Goal: Check status

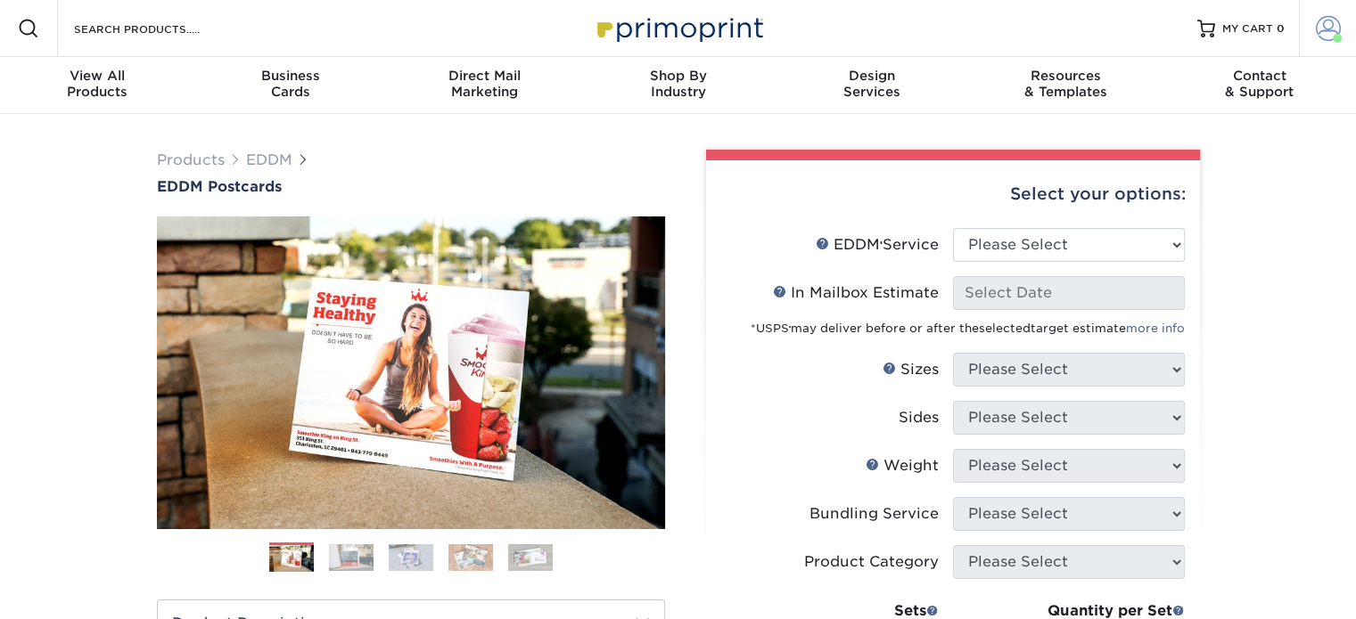
click at [1340, 33] on link "Account" at bounding box center [1327, 28] width 57 height 57
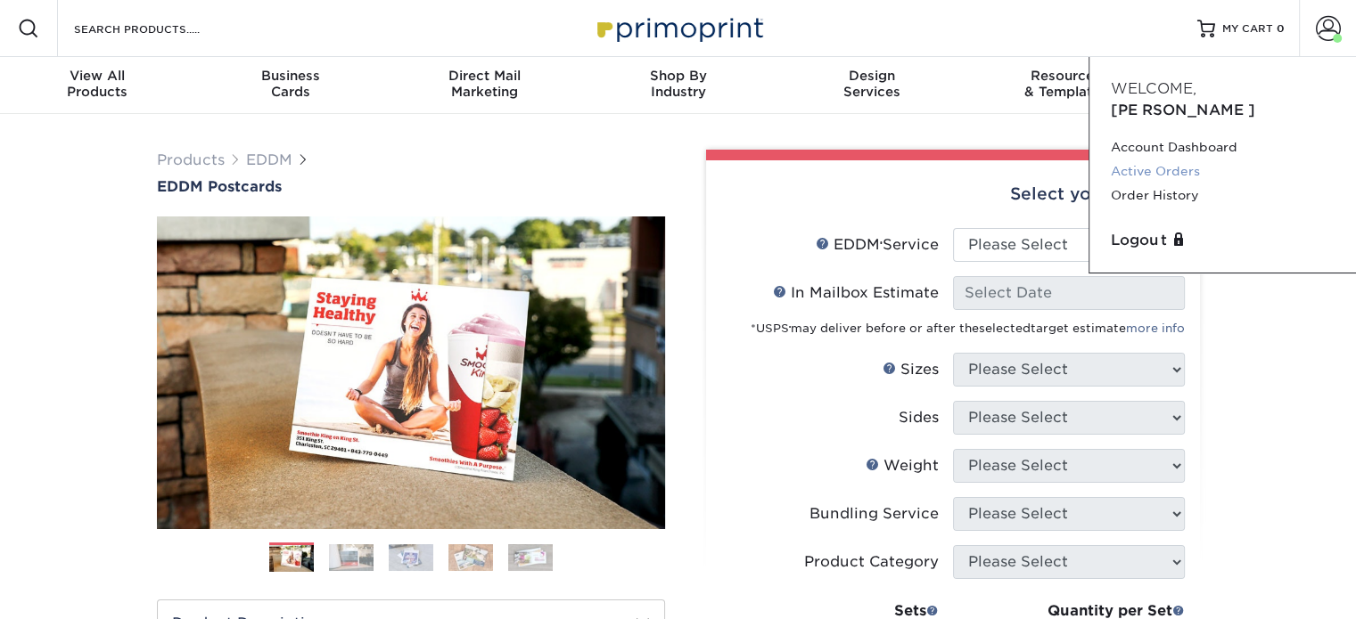
click at [1208, 160] on link "Active Orders" at bounding box center [1223, 172] width 224 height 24
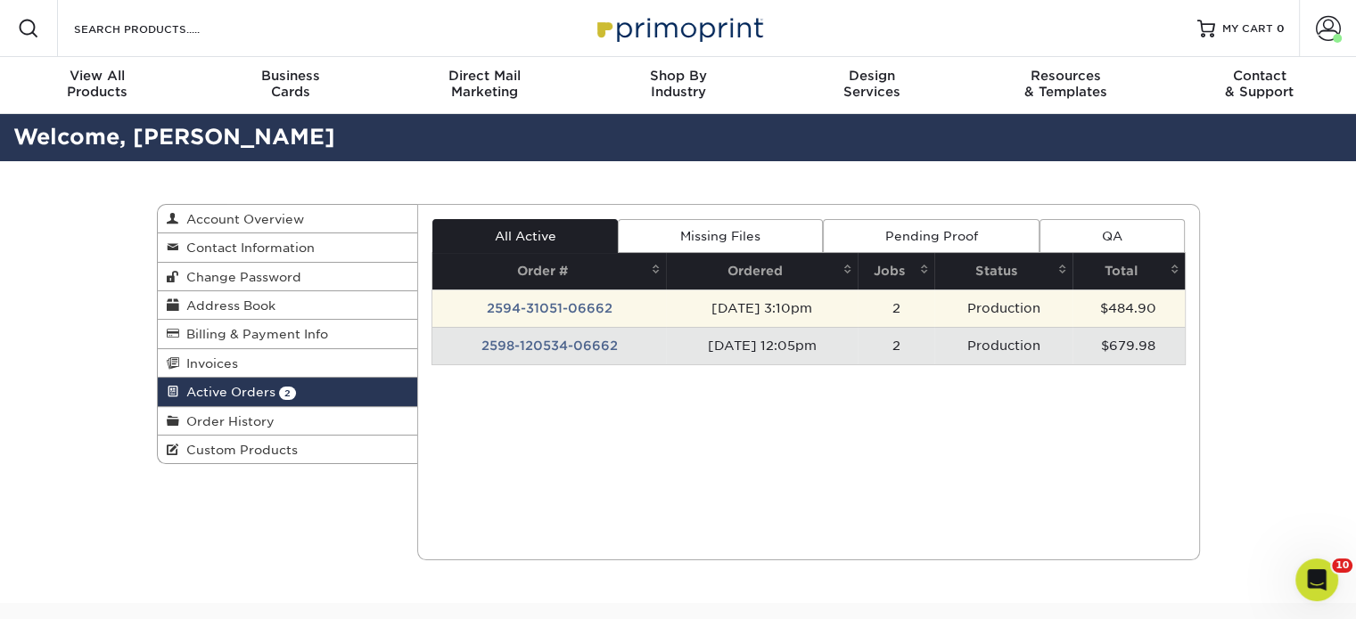
click at [513, 308] on td "2594-31051-06662" at bounding box center [549, 308] width 234 height 37
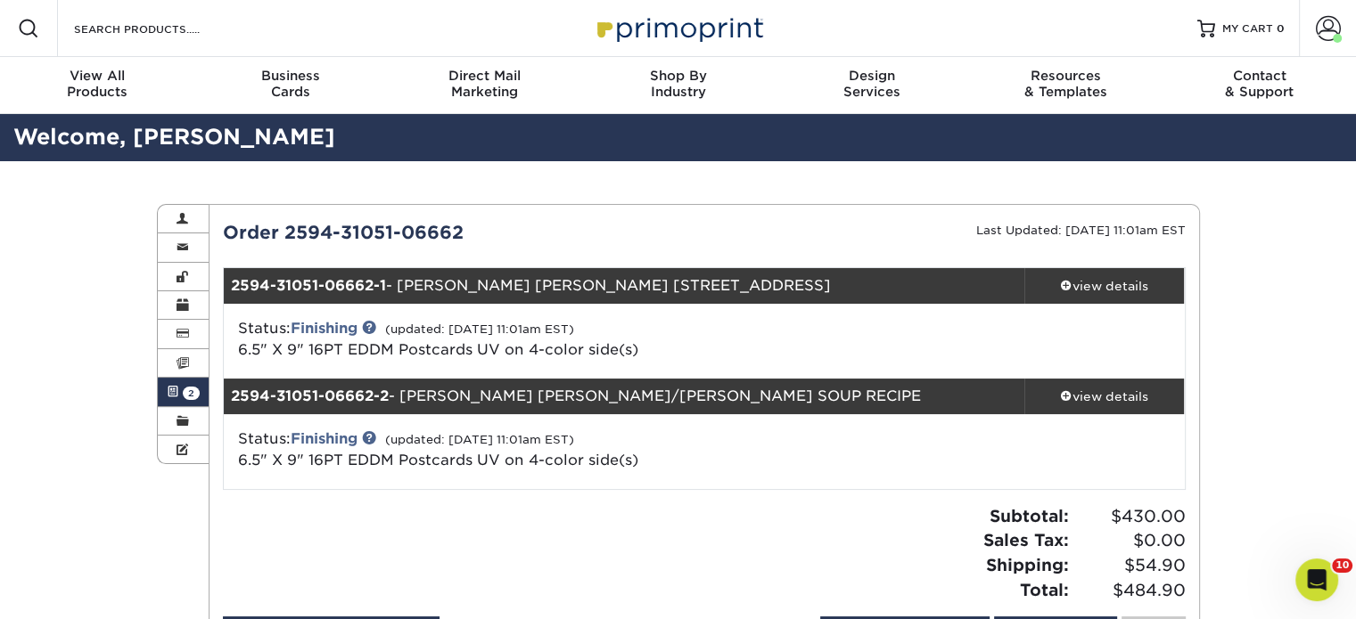
click at [196, 392] on span "2" at bounding box center [191, 393] width 17 height 13
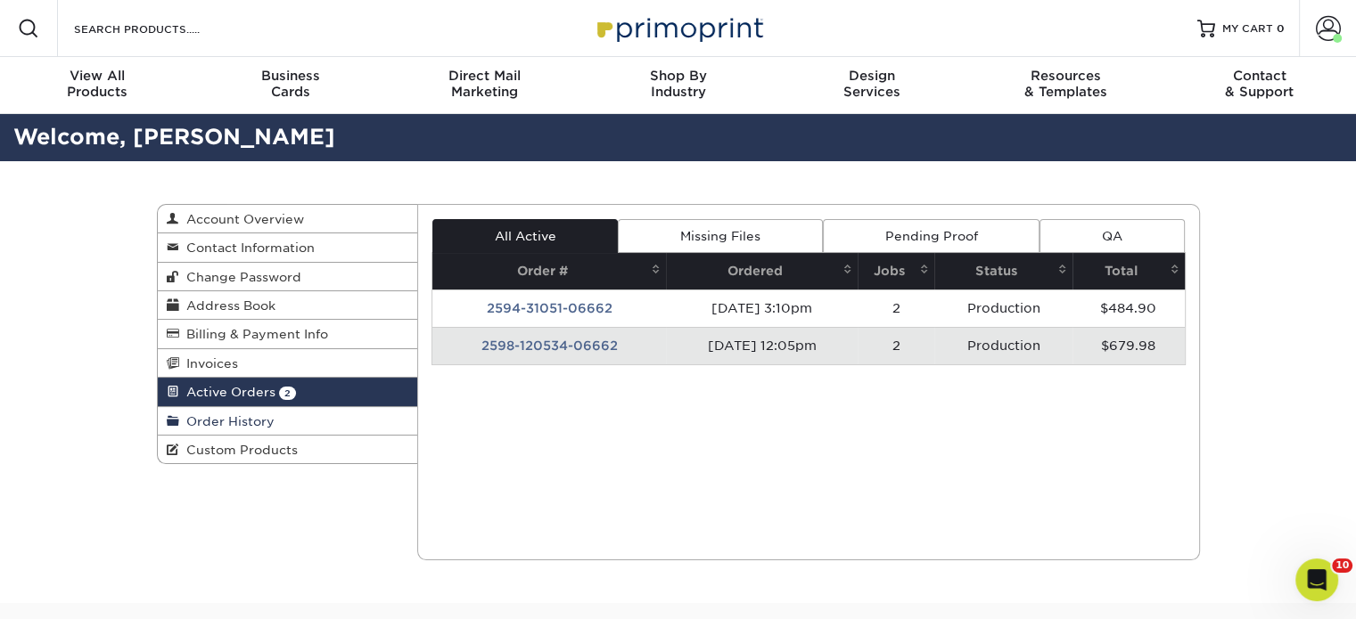
click at [218, 422] on span "Order History" at bounding box center [226, 421] width 95 height 14
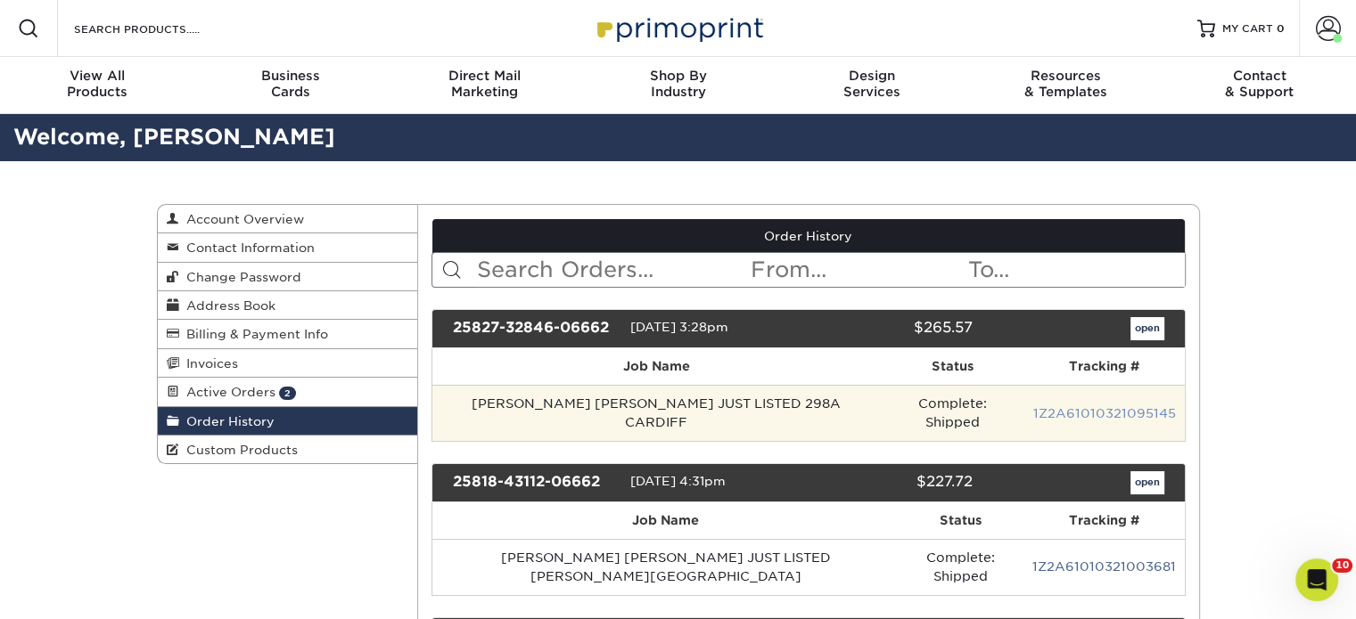
click at [1122, 406] on link "1Z2A61010321095145" at bounding box center [1103, 413] width 143 height 14
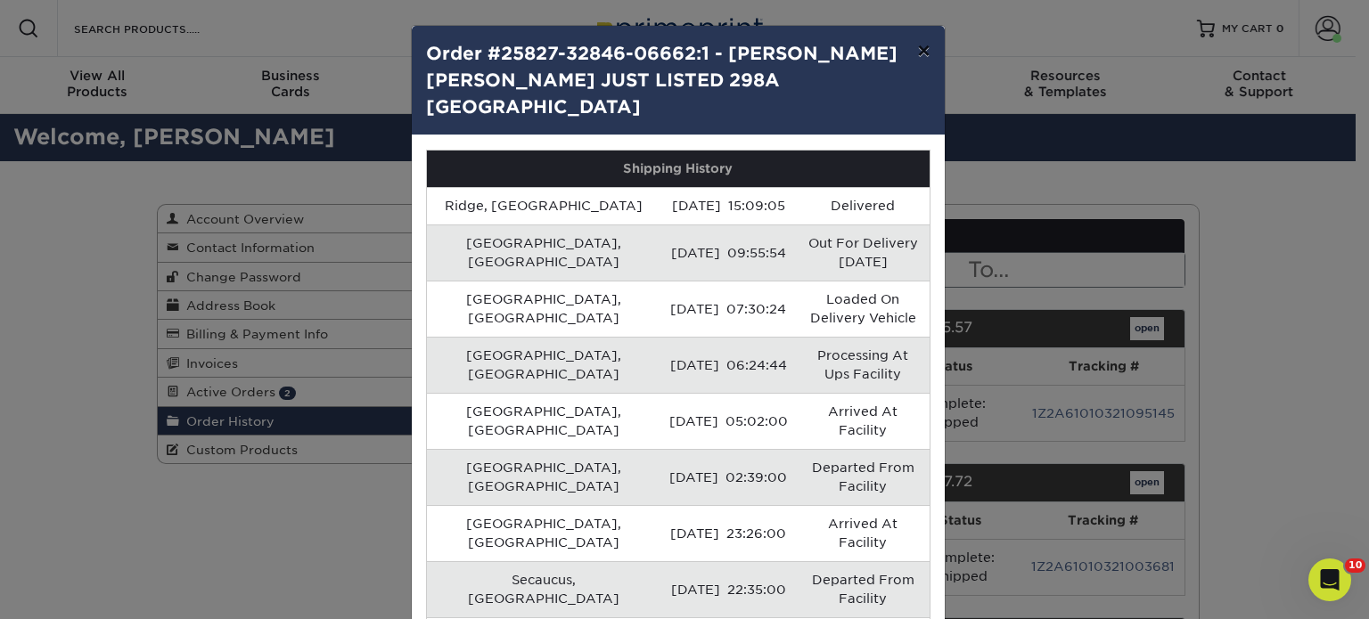
click at [920, 49] on button "×" at bounding box center [923, 51] width 41 height 50
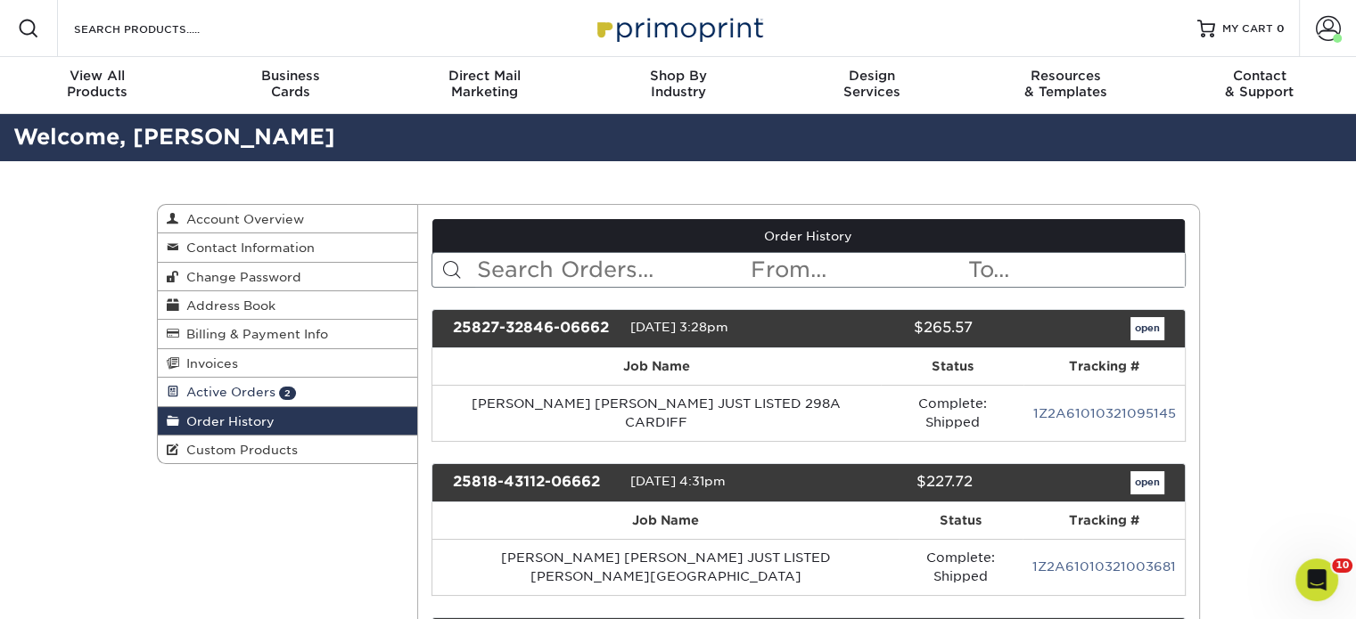
click at [278, 389] on link "Active Orders 2" at bounding box center [288, 392] width 260 height 29
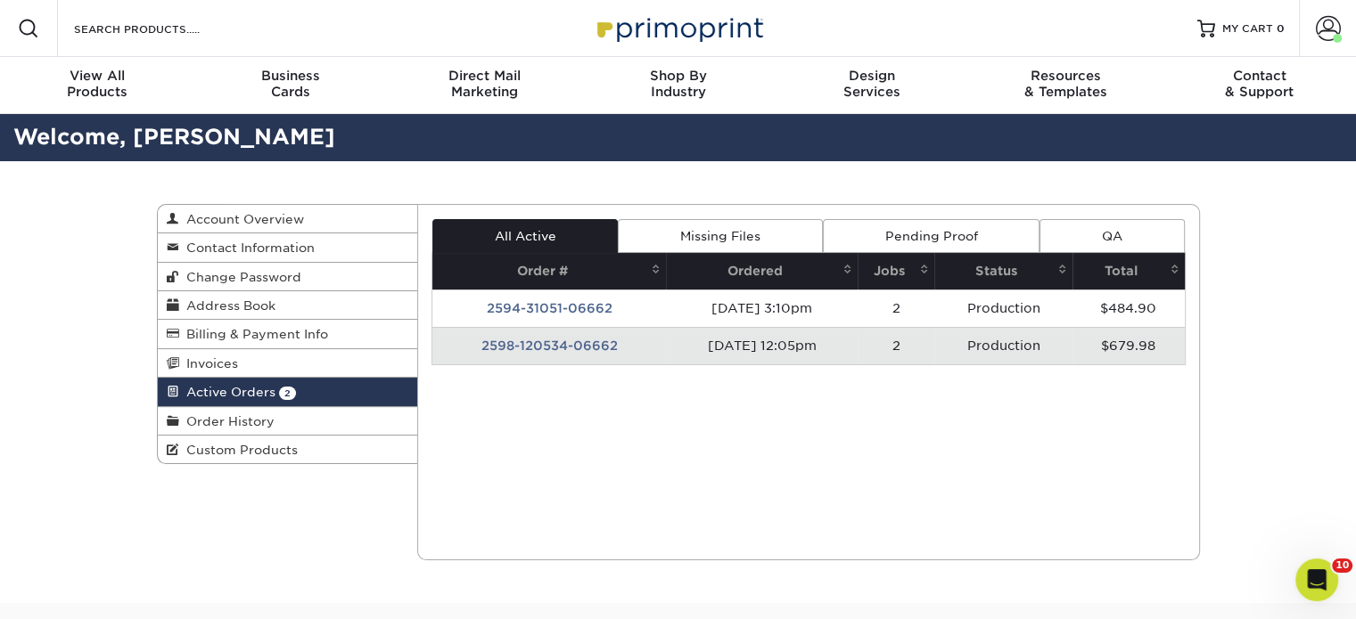
click at [567, 347] on td "2598-120534-06662" at bounding box center [549, 345] width 234 height 37
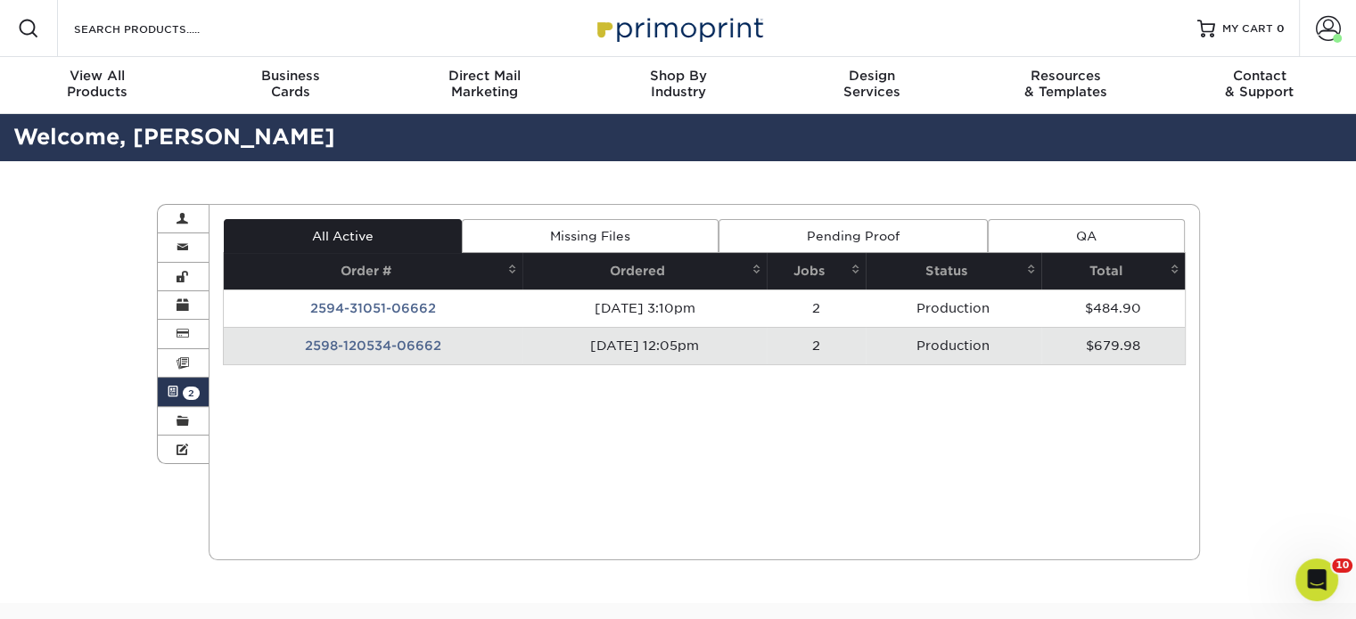
click at [403, 344] on td "2598-120534-06662" at bounding box center [373, 345] width 299 height 37
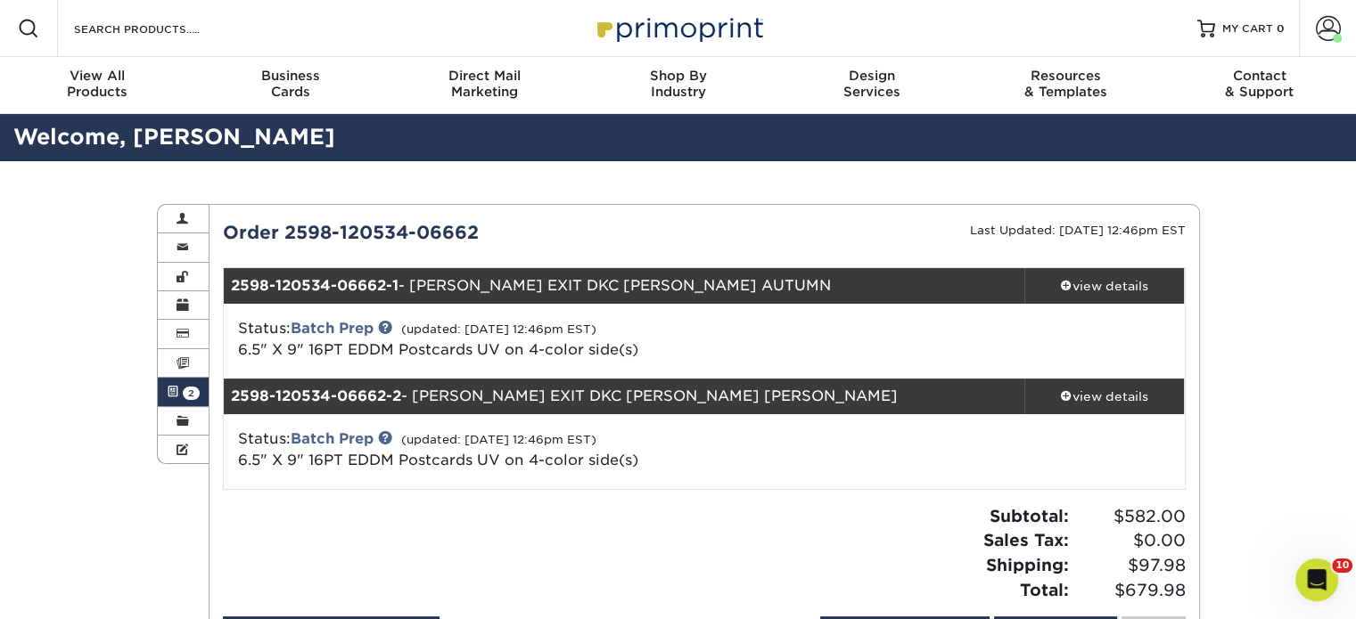
click at [195, 397] on span "2" at bounding box center [191, 393] width 17 height 13
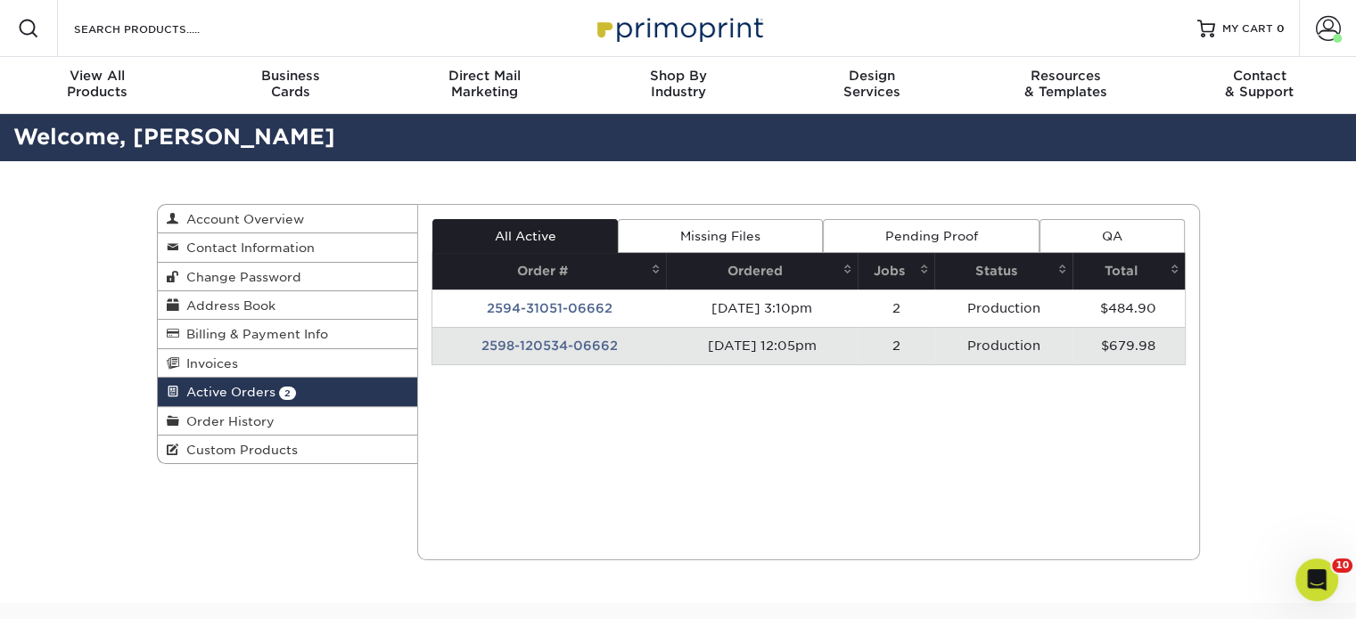
click at [521, 307] on td "2594-31051-06662" at bounding box center [549, 308] width 234 height 37
